Goal: Task Accomplishment & Management: Complete application form

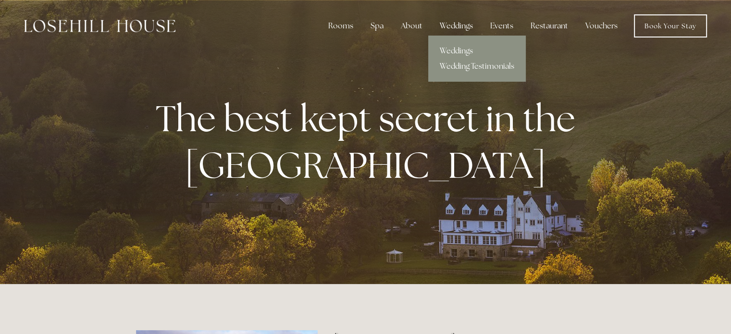
click at [450, 23] on div "Weddings" at bounding box center [456, 25] width 49 height 19
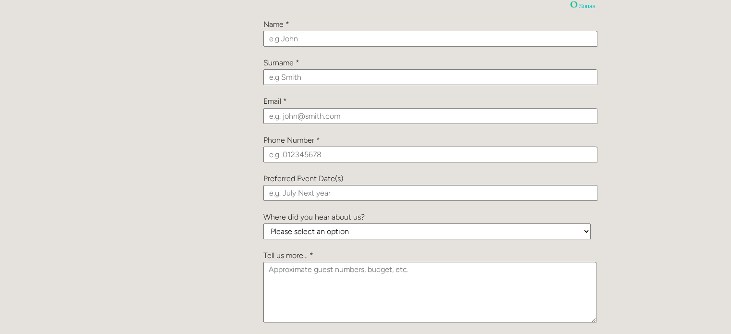
scroll to position [1106, 0]
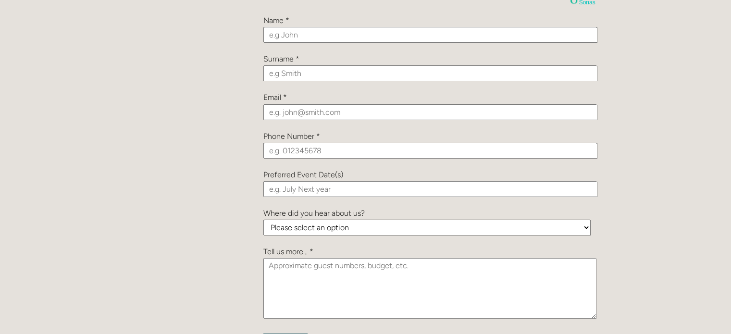
click at [298, 34] on input "text" at bounding box center [431, 35] width 334 height 16
type input "Jack"
type input "Rennison"
type input "jackrennison94@gmail.com"
type input "07359713709"
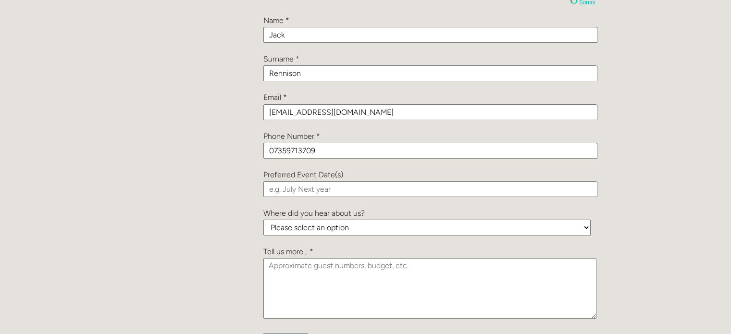
click at [322, 188] on input "text" at bounding box center [431, 189] width 334 height 16
type input "July or August 2026"
click at [360, 224] on select "Please select an option Been a Guest at the Venue Bridebook Guides for Brides H…" at bounding box center [427, 228] width 327 height 16
select select "sKfRqMQZC6RdeDTNb"
click at [264, 220] on select "Please select an option Been a Guest at the Venue Bridebook Guides for Brides H…" at bounding box center [427, 228] width 327 height 16
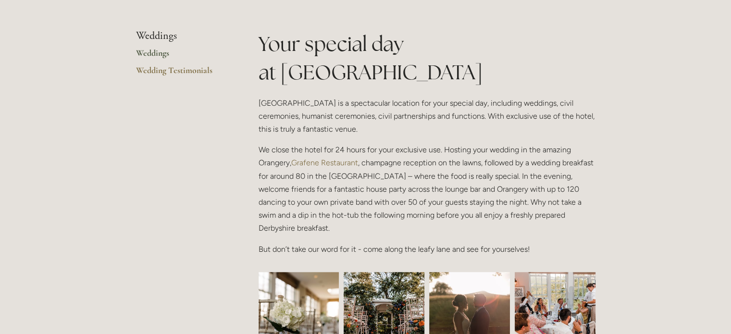
scroll to position [144, 0]
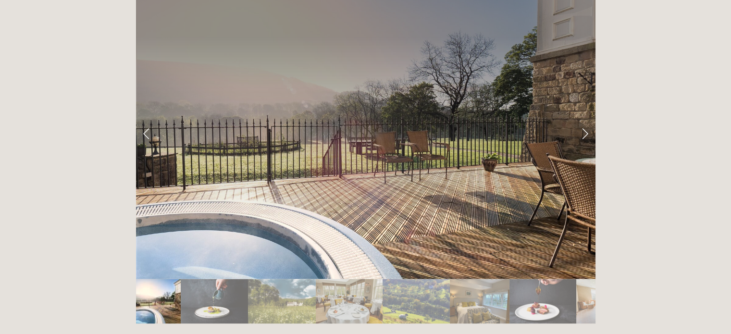
scroll to position [1587, 0]
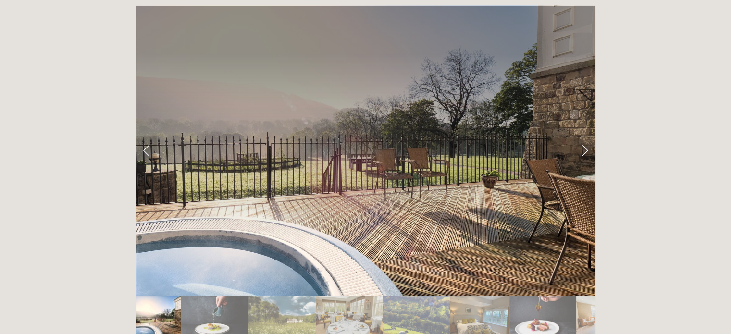
click at [214, 296] on img "Slide 2" at bounding box center [214, 318] width 67 height 45
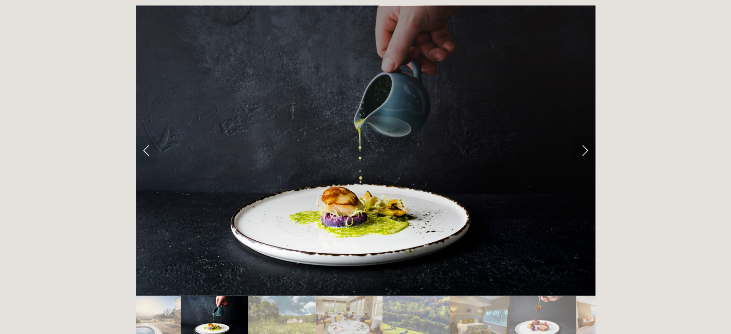
click at [583, 136] on link "Next Slide" at bounding box center [585, 150] width 21 height 29
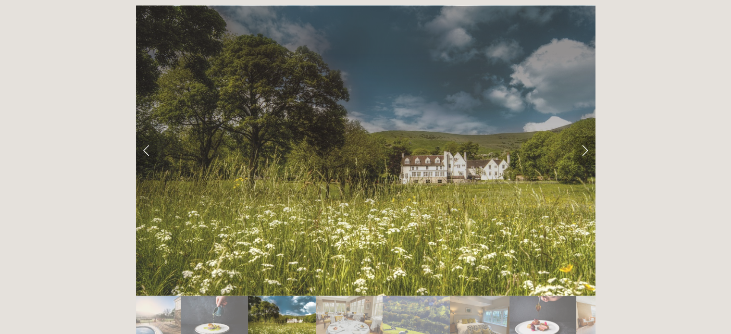
click at [582, 136] on link "Next Slide" at bounding box center [585, 150] width 21 height 29
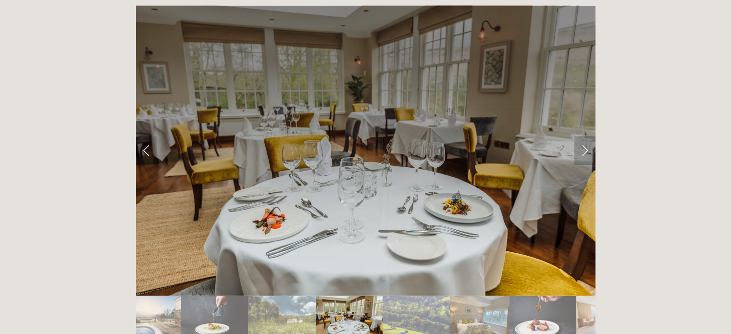
click at [586, 136] on link "Next Slide" at bounding box center [585, 150] width 21 height 29
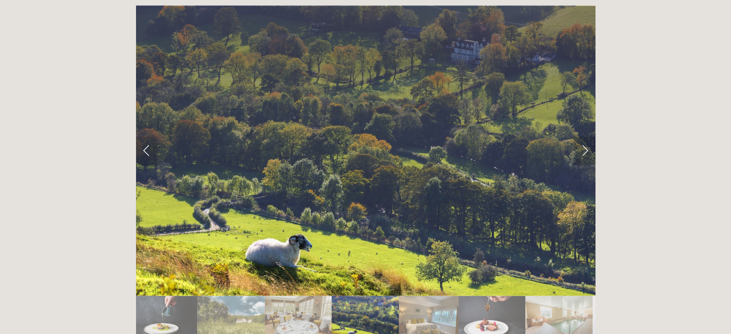
click at [586, 136] on link "Next Slide" at bounding box center [585, 150] width 21 height 29
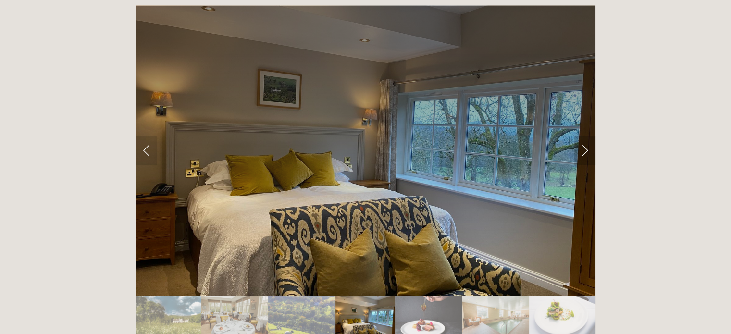
click at [586, 136] on link "Next Slide" at bounding box center [585, 150] width 21 height 29
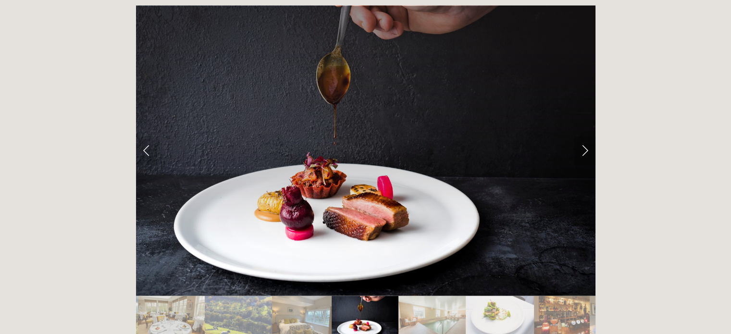
click at [587, 136] on link "Next Slide" at bounding box center [585, 150] width 21 height 29
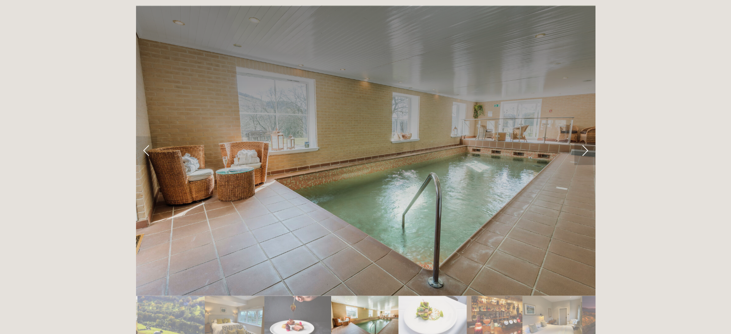
click at [587, 136] on link "Next Slide" at bounding box center [585, 150] width 21 height 29
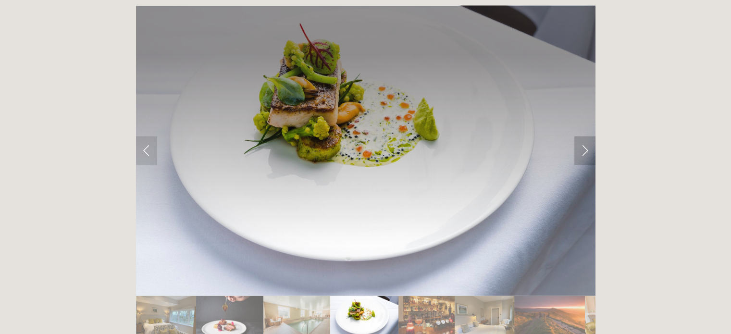
click at [587, 136] on link "Next Slide" at bounding box center [585, 150] width 21 height 29
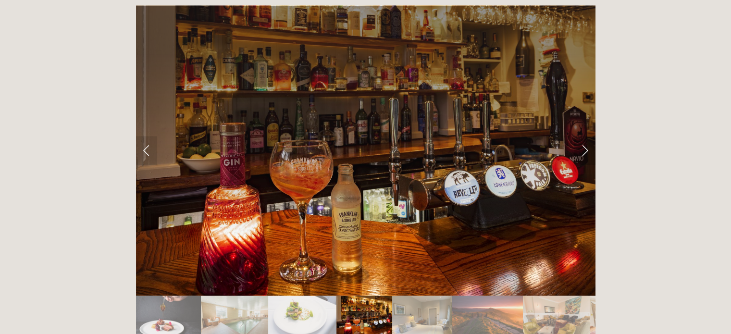
scroll to position [1539, 0]
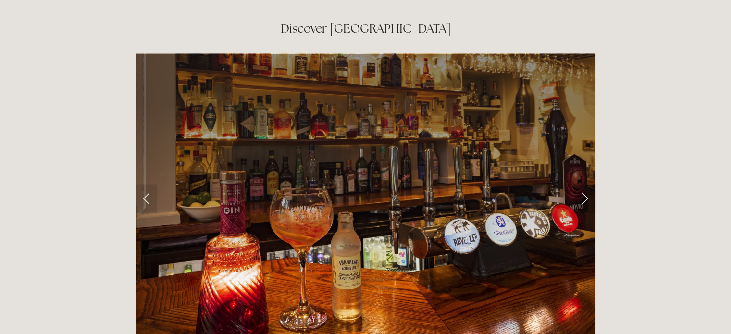
click at [586, 184] on link "Next Slide" at bounding box center [585, 198] width 21 height 29
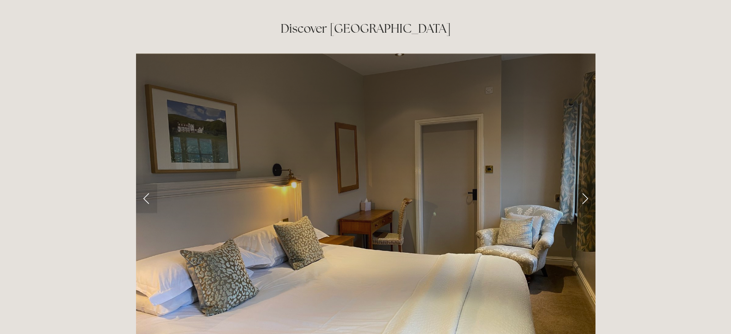
click at [584, 184] on link "Next Slide" at bounding box center [585, 198] width 21 height 29
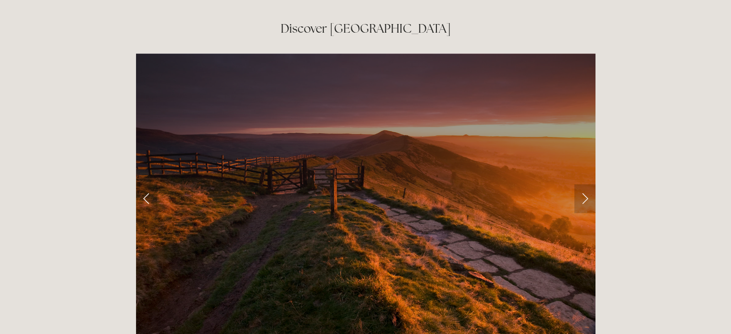
click at [584, 184] on link "Next Slide" at bounding box center [585, 198] width 21 height 29
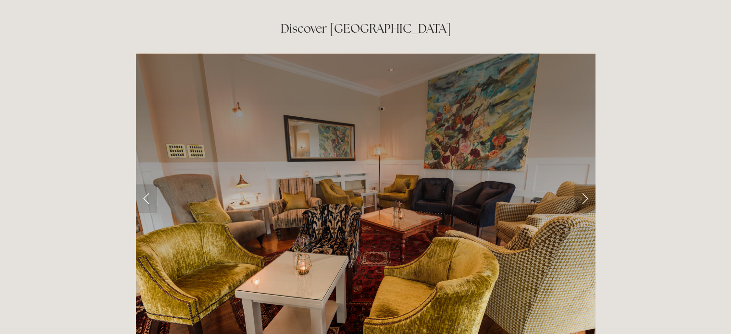
click at [584, 184] on link "Next Slide" at bounding box center [585, 198] width 21 height 29
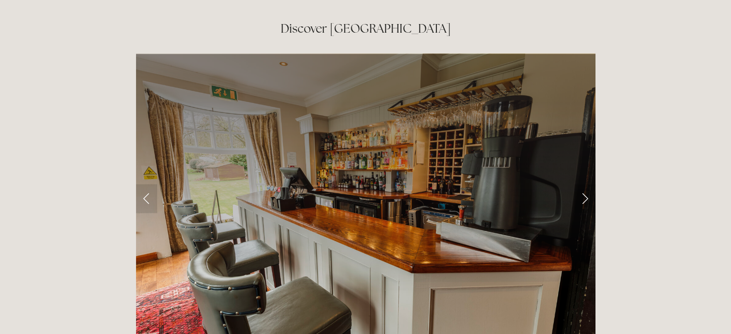
click at [584, 184] on link "Next Slide" at bounding box center [585, 198] width 21 height 29
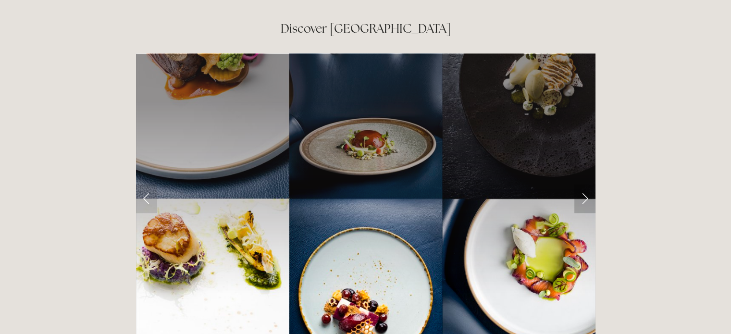
click at [587, 184] on link "Next Slide" at bounding box center [585, 198] width 21 height 29
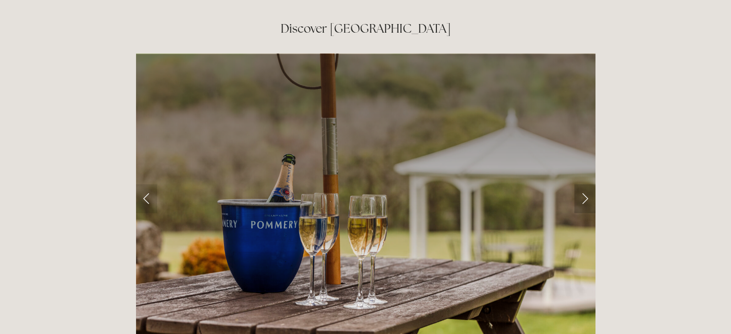
click at [582, 184] on link "Next Slide" at bounding box center [585, 198] width 21 height 29
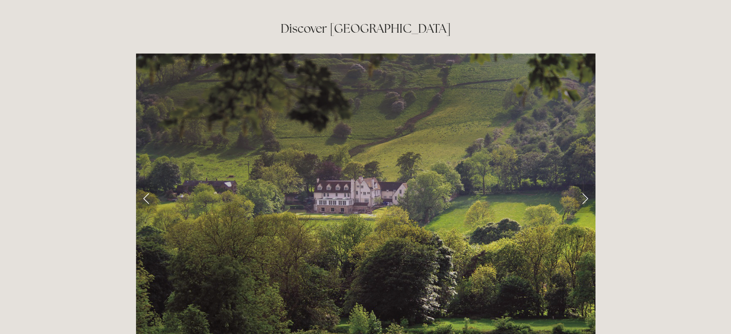
click at [586, 184] on link "Next Slide" at bounding box center [585, 198] width 21 height 29
click at [584, 184] on link "Next Slide" at bounding box center [585, 198] width 21 height 29
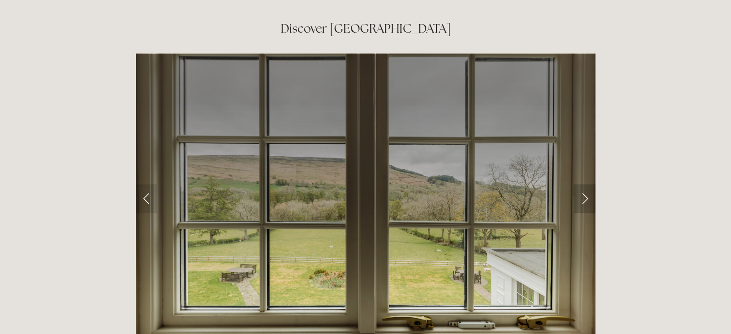
click at [587, 184] on link "Next Slide" at bounding box center [585, 198] width 21 height 29
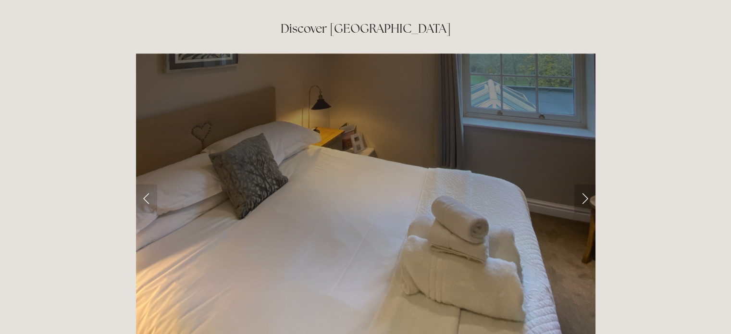
click at [584, 184] on link "Next Slide" at bounding box center [585, 198] width 21 height 29
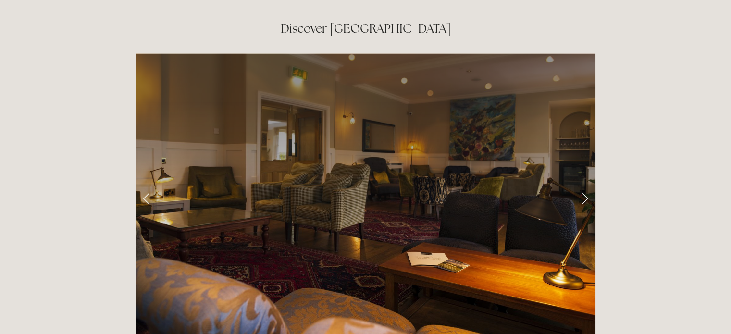
click at [585, 184] on link "Next Slide" at bounding box center [585, 198] width 21 height 29
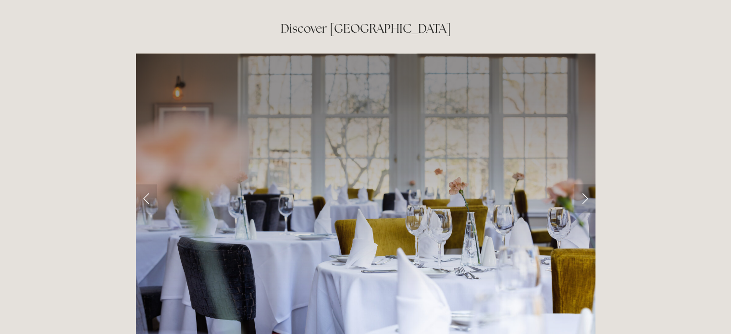
click at [585, 184] on link "Next Slide" at bounding box center [585, 198] width 21 height 29
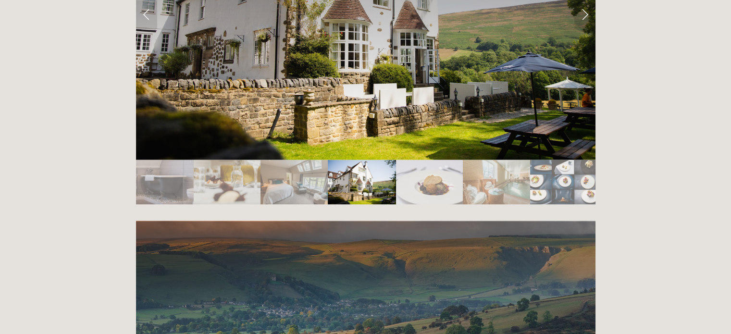
scroll to position [1731, 0]
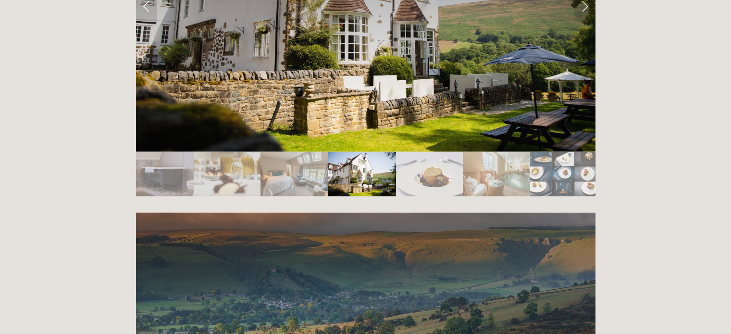
click at [412, 151] on img "Slide 26" at bounding box center [429, 173] width 67 height 45
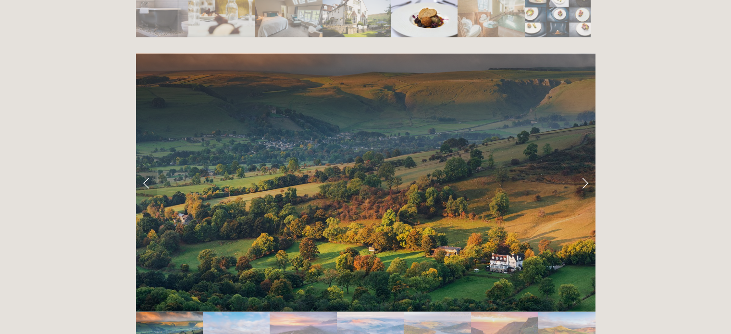
scroll to position [1875, 0]
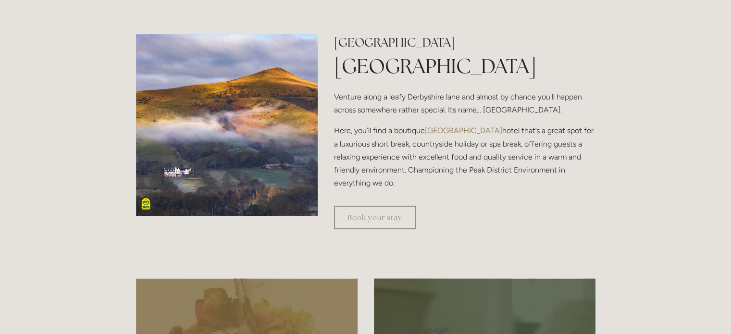
scroll to position [0, 0]
